Goal: Transaction & Acquisition: Download file/media

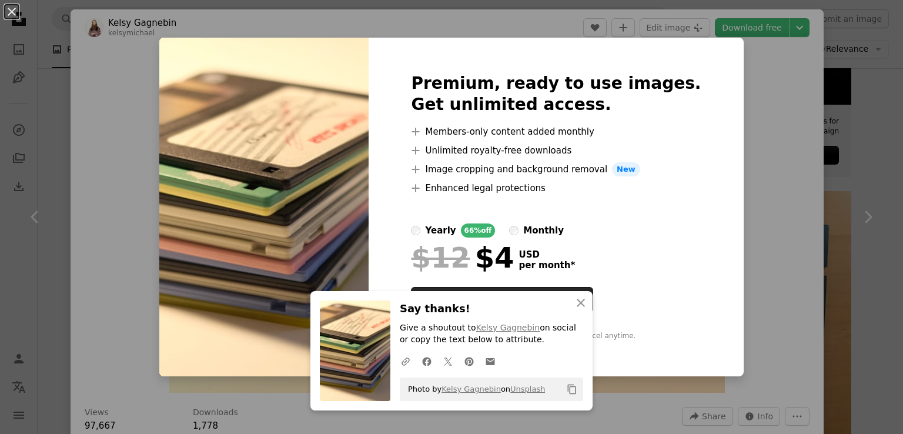
scroll to position [433, 0]
click at [18, 12] on button "An X shape" at bounding box center [12, 12] width 14 height 14
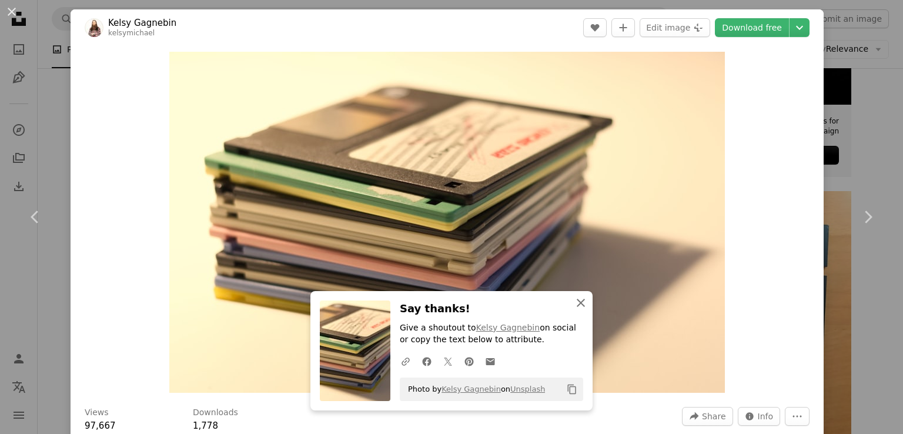
click at [569, 304] on button "An X shape Close" at bounding box center [581, 303] width 24 height 24
